Goal: Task Accomplishment & Management: Use online tool/utility

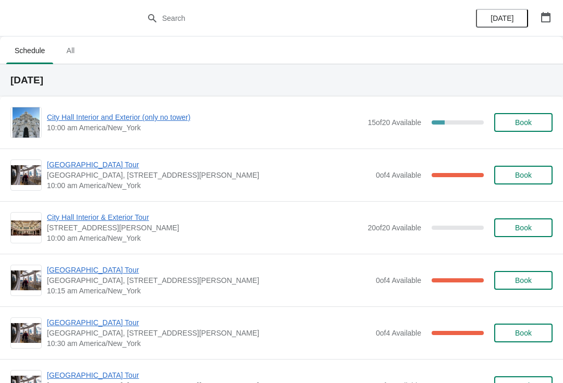
click at [115, 116] on span "City Hall Interior and Exterior (only no tower)" at bounding box center [204, 117] width 315 height 10
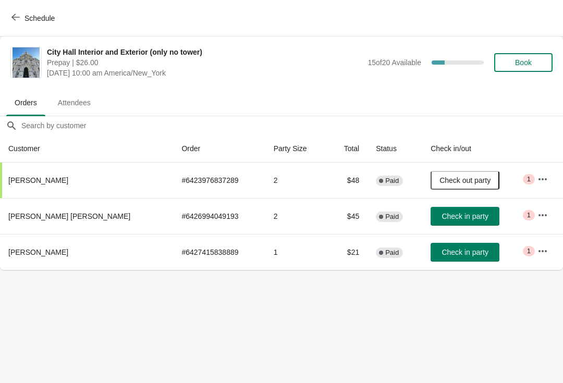
click at [444, 246] on button "Check in party" at bounding box center [464, 252] width 69 height 19
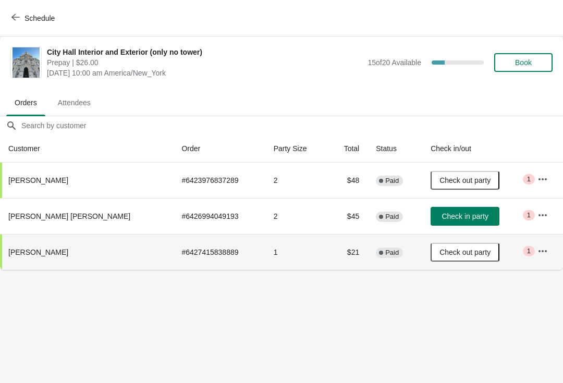
click at [442, 216] on span "Check in party" at bounding box center [464, 216] width 46 height 8
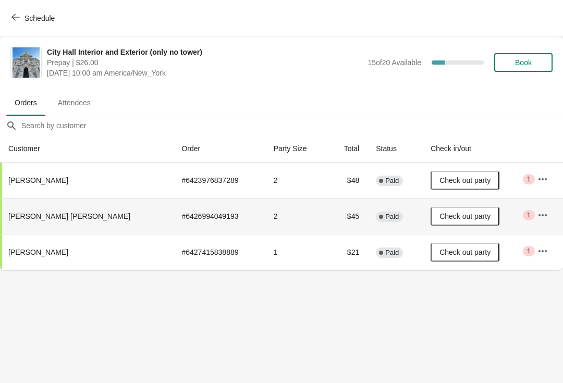
click at [3, 13] on div "Schedule" at bounding box center [281, 18] width 563 height 36
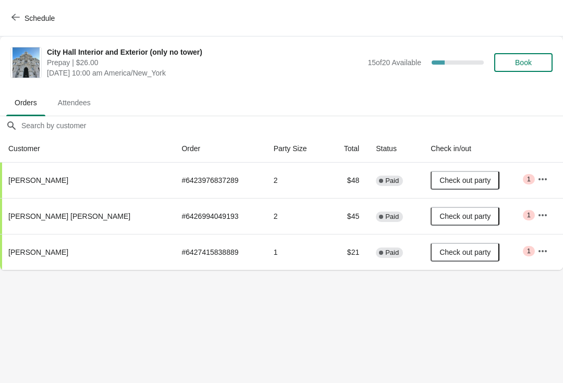
click at [14, 18] on icon "button" at bounding box center [15, 17] width 8 height 7
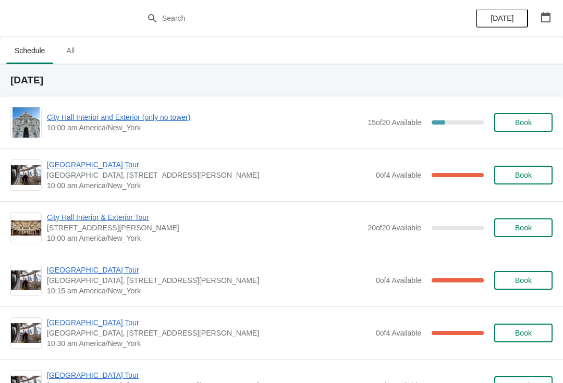
click at [97, 165] on span "[GEOGRAPHIC_DATA] Tour" at bounding box center [209, 164] width 324 height 10
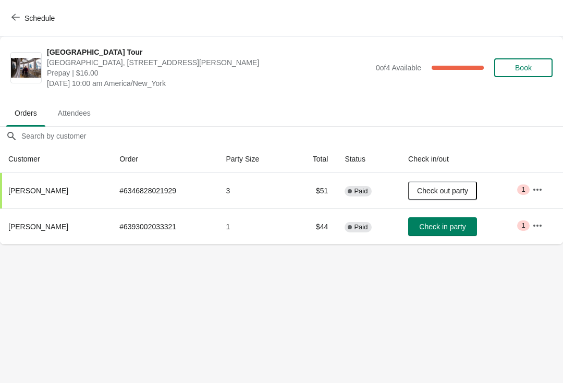
click at [439, 224] on span "Check in party" at bounding box center [442, 226] width 46 height 8
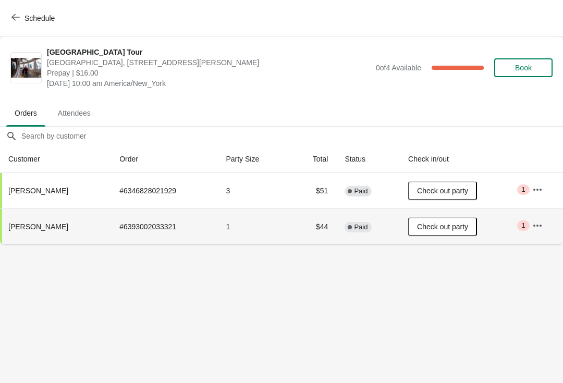
click at [7, 24] on button "Schedule" at bounding box center [34, 18] width 58 height 19
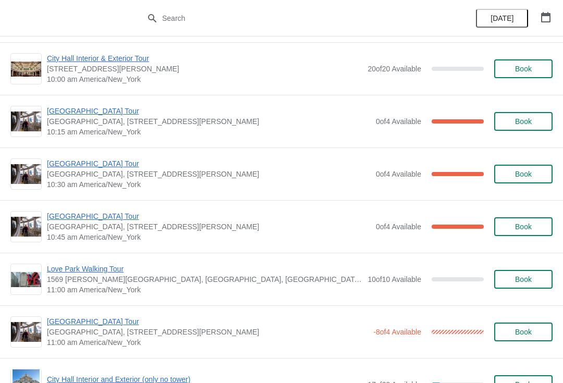
scroll to position [162, 0]
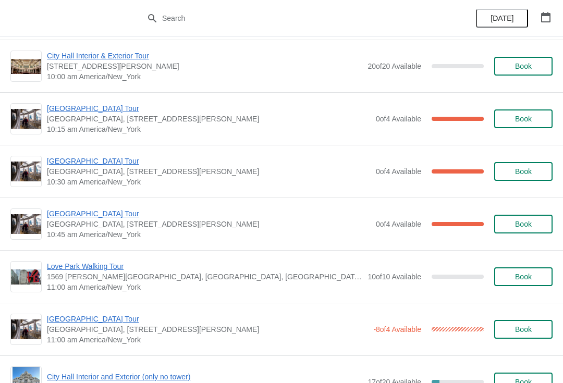
click at [97, 210] on span "[GEOGRAPHIC_DATA] Tour" at bounding box center [209, 213] width 324 height 10
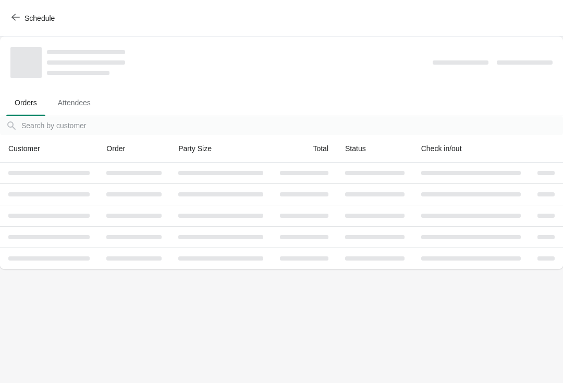
scroll to position [0, 0]
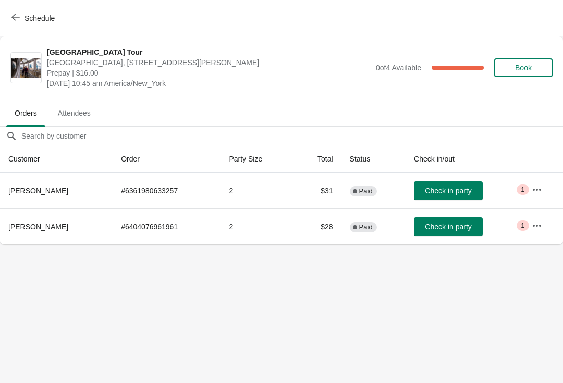
click at [447, 223] on span "Check in party" at bounding box center [448, 226] width 46 height 8
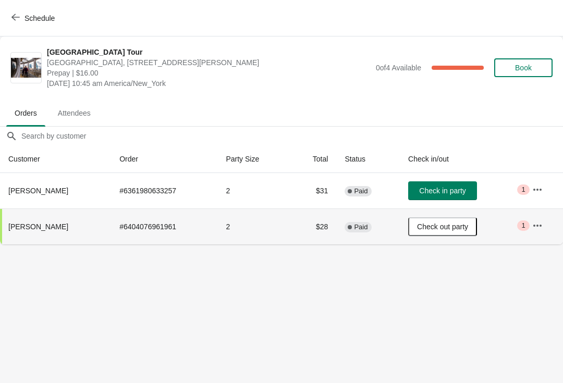
click at [8, 20] on button "Schedule" at bounding box center [34, 18] width 58 height 19
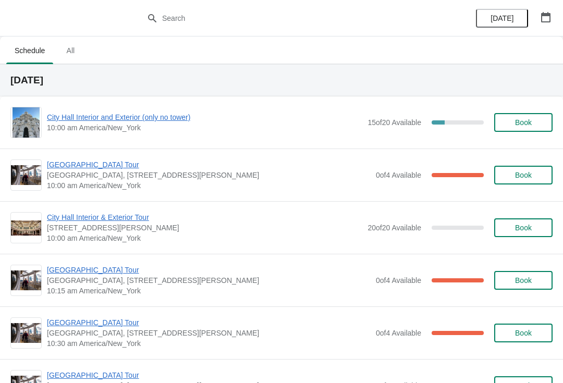
click at [105, 266] on span "[GEOGRAPHIC_DATA] Tour" at bounding box center [209, 270] width 324 height 10
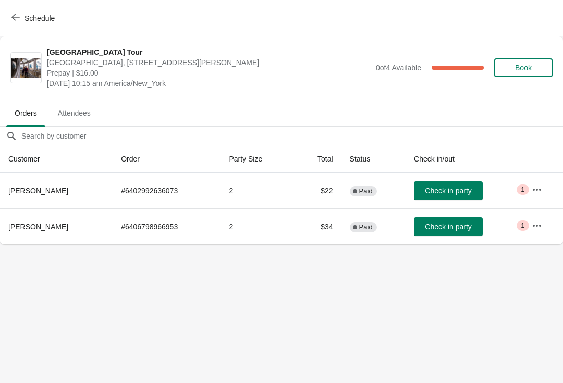
click at [439, 235] on button "Check in party" at bounding box center [448, 226] width 69 height 19
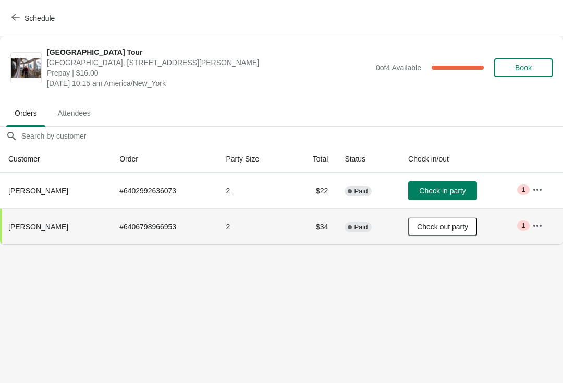
click at [447, 187] on span "Check in party" at bounding box center [442, 191] width 46 height 8
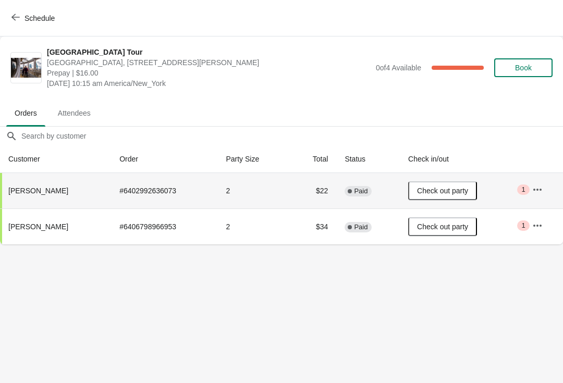
click at [16, 23] on button "Schedule" at bounding box center [34, 18] width 58 height 19
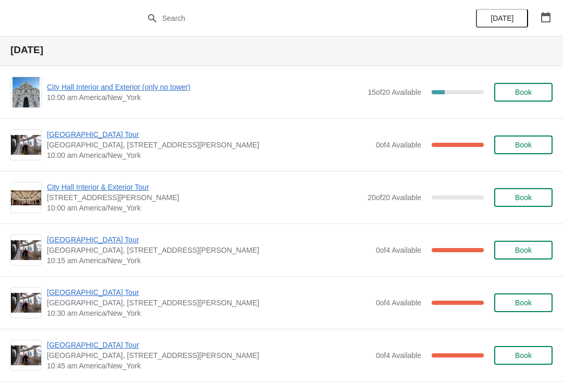
scroll to position [60, 0]
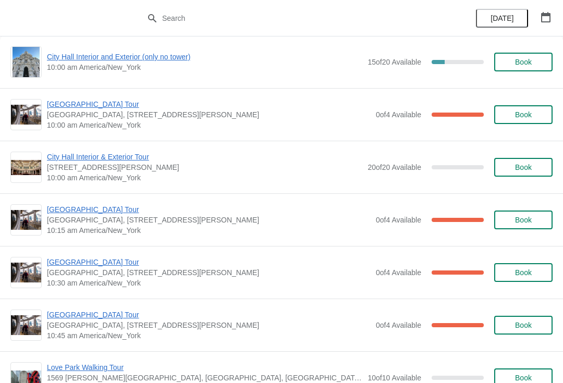
click at [94, 266] on span "[GEOGRAPHIC_DATA] Tour" at bounding box center [209, 262] width 324 height 10
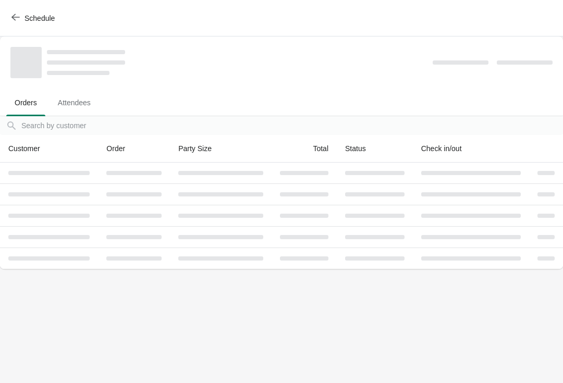
scroll to position [0, 0]
